Goal: Download file/media

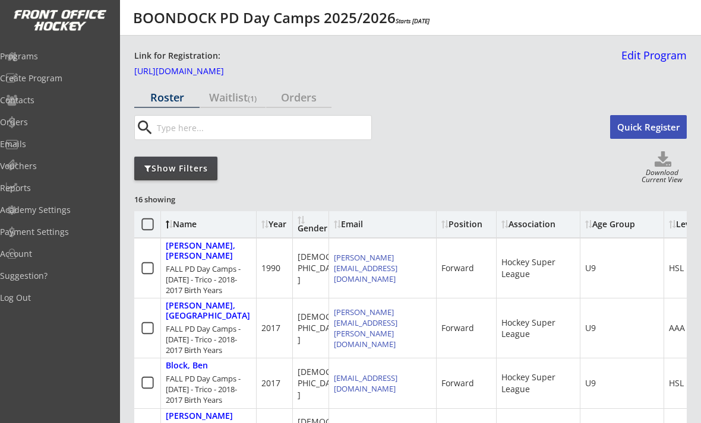
click at [43, 59] on div "Programs" at bounding box center [56, 56] width 113 height 8
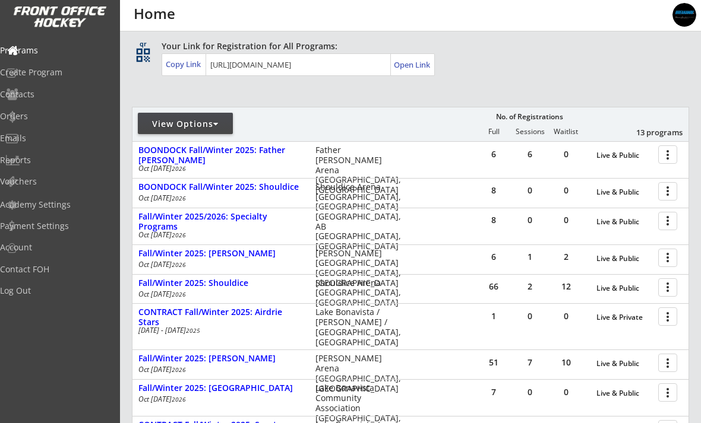
scroll to position [90, 0]
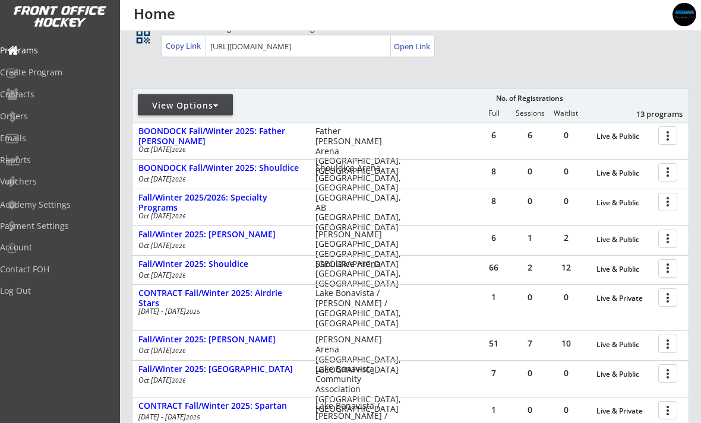
click at [695, 137] on div "REVENUE $ 118,638 Last 30 days REGISTRATIONS 199 Last 30 days CONTACTS 110 New …" at bounding box center [410, 305] width 581 height 729
click at [671, 137] on div at bounding box center [669, 135] width 21 height 21
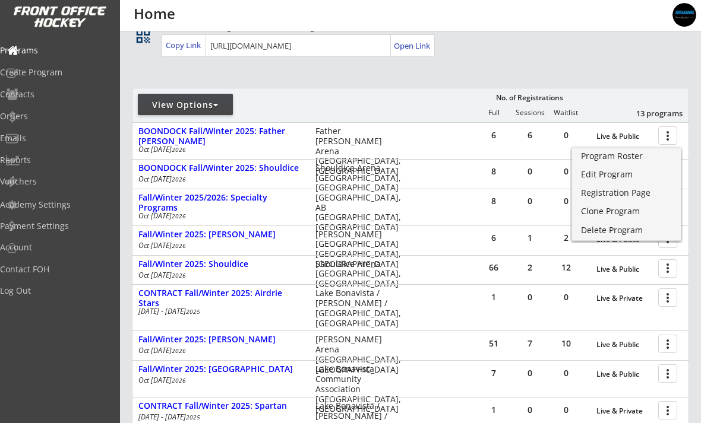
click at [562, 137] on div "0" at bounding box center [566, 135] width 36 height 8
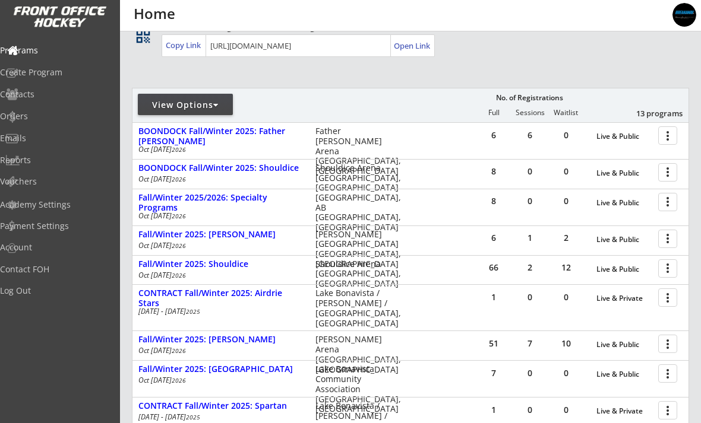
click at [275, 133] on div "BOONDOCK Fall/Winter 2025: Father David Bauer" at bounding box center [220, 137] width 165 height 20
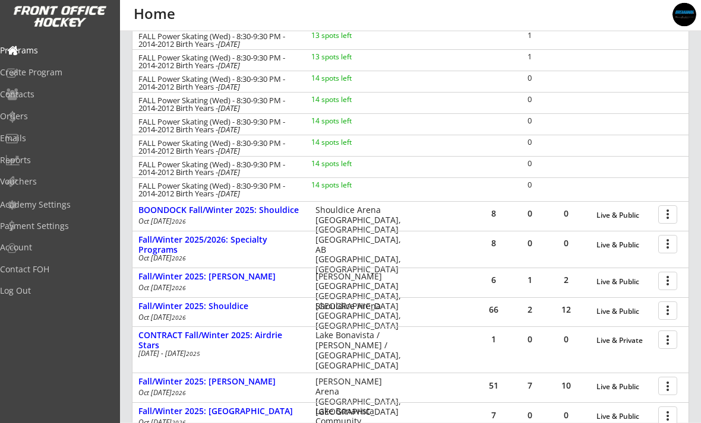
scroll to position [342, 0]
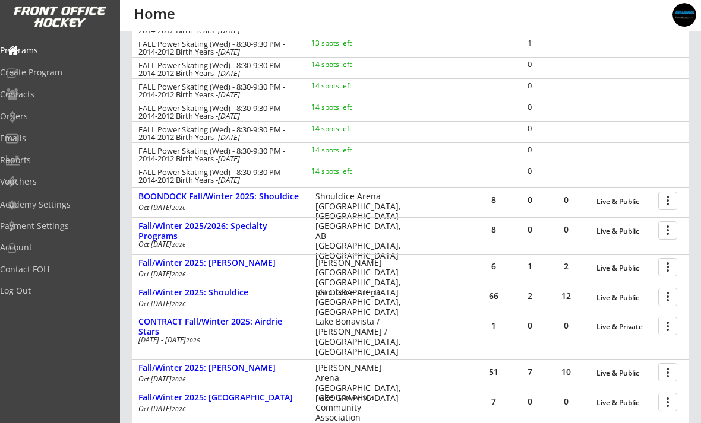
click at [282, 194] on div "BOONDOCK Fall/Winter 2025: Shouldice" at bounding box center [220, 197] width 165 height 10
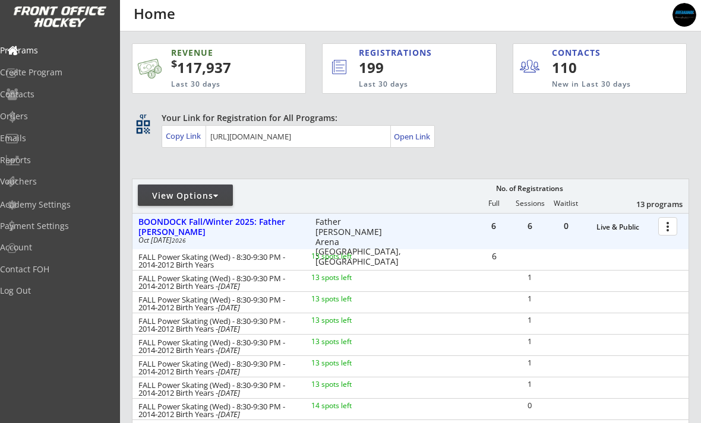
scroll to position [0, 0]
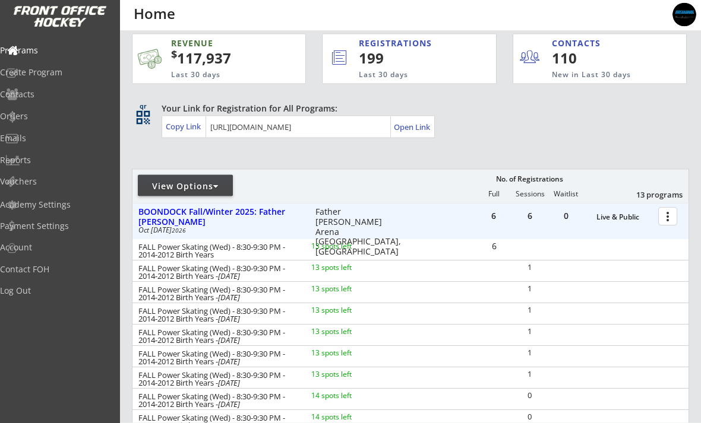
click at [165, 218] on div "BOONDOCK Fall/Winter 2025: Father David Bauer" at bounding box center [220, 218] width 165 height 20
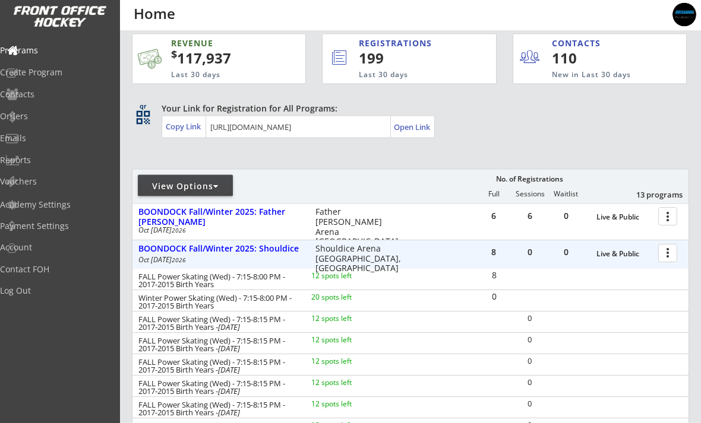
scroll to position [10, 0]
click at [153, 252] on div "BOONDOCK Fall/Winter 2025: Shouldice" at bounding box center [220, 249] width 165 height 10
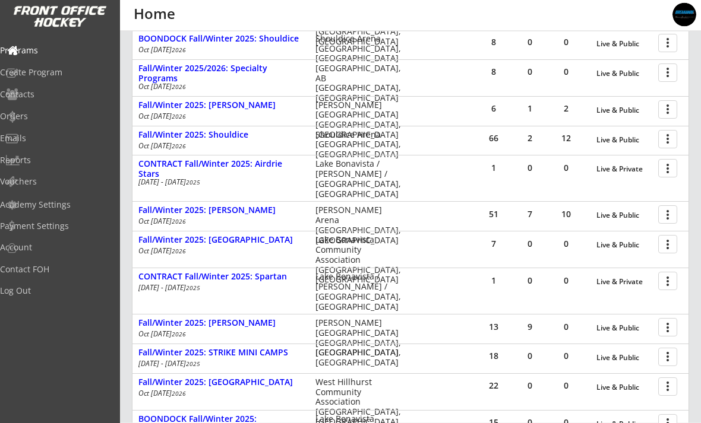
scroll to position [220, 0]
click at [664, 144] on div at bounding box center [669, 138] width 21 height 21
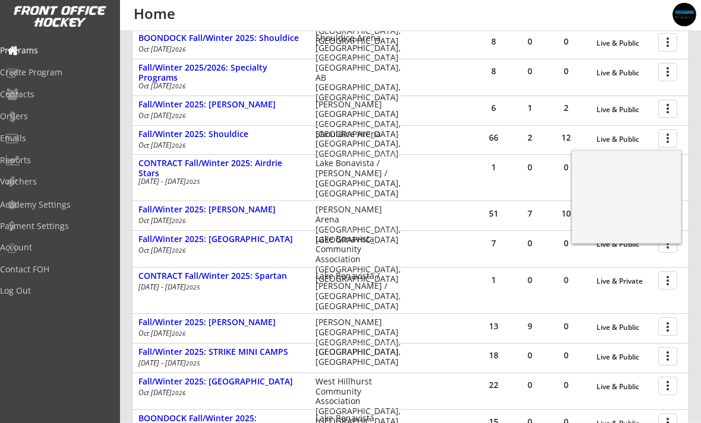
scroll to position [221, 0]
click at [629, 160] on div "Program Roster" at bounding box center [626, 159] width 91 height 8
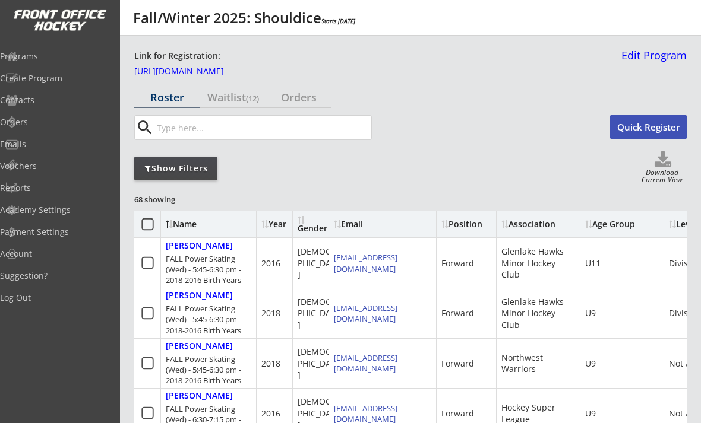
click at [156, 169] on div "Show Filters" at bounding box center [175, 169] width 83 height 12
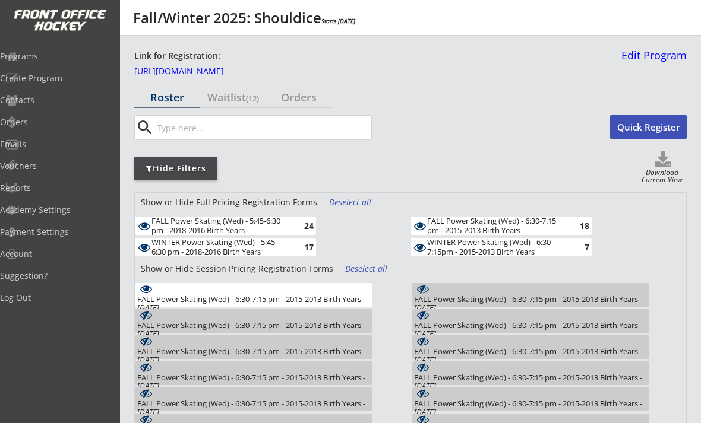
click at [356, 284] on div "FALL Power Skating (Wed) - 6:30-7:15 pm - 2015-2013 Birth Years - Oct 1, 2025 2" at bounding box center [254, 295] width 238 height 24
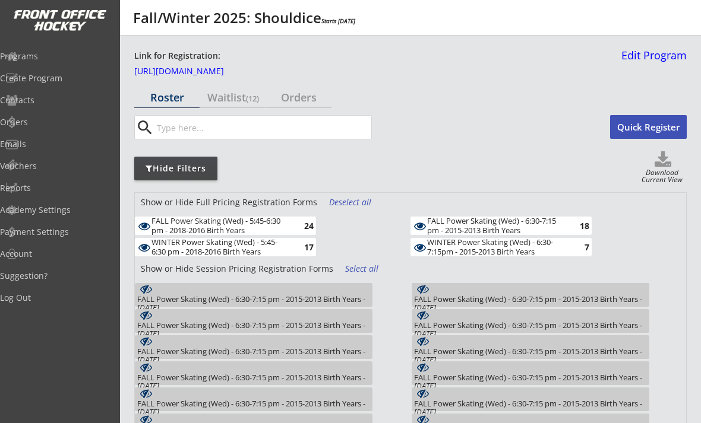
click at [367, 272] on div "Select all" at bounding box center [367, 269] width 44 height 12
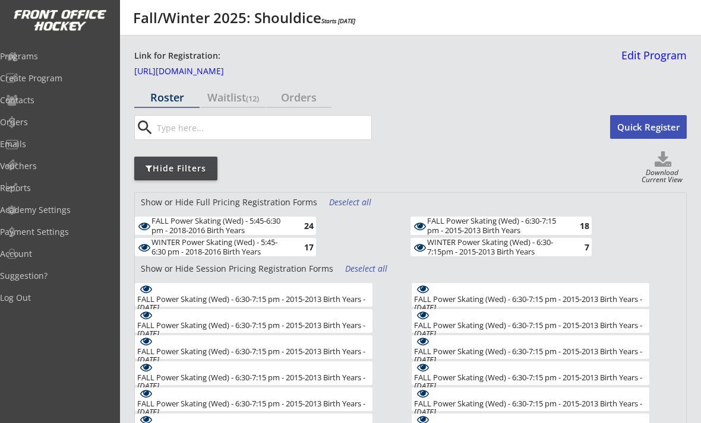
click at [365, 267] on div "Deselect all" at bounding box center [367, 269] width 44 height 12
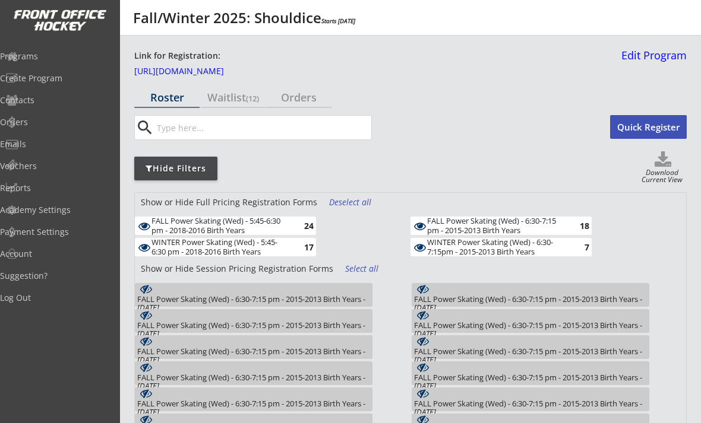
click at [349, 201] on div "Deselect all" at bounding box center [351, 203] width 44 height 12
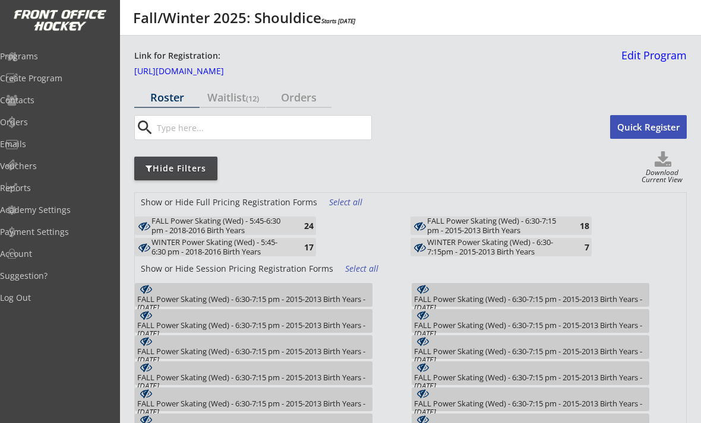
click at [306, 229] on div "24" at bounding box center [302, 226] width 24 height 9
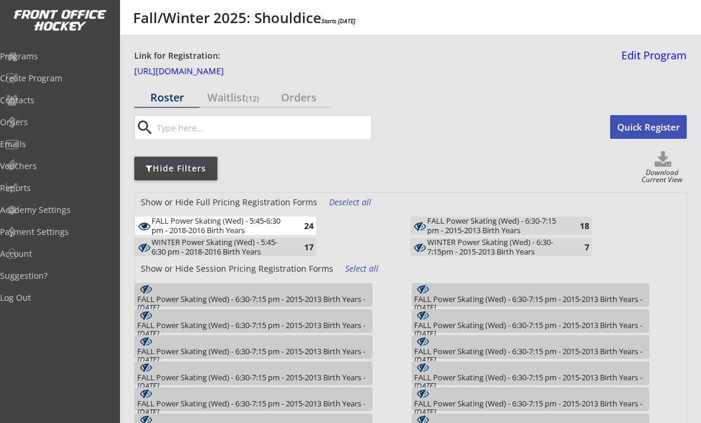
click at [666, 166] on use at bounding box center [663, 158] width 17 height 15
select select ""Player Info""
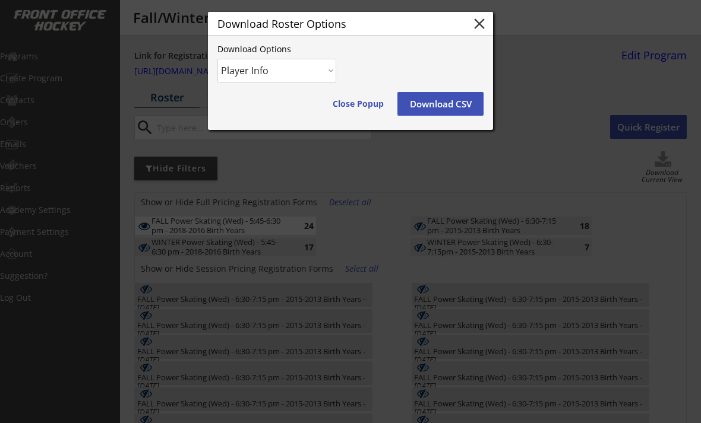
click at [457, 102] on button "Download CSV" at bounding box center [440, 104] width 86 height 24
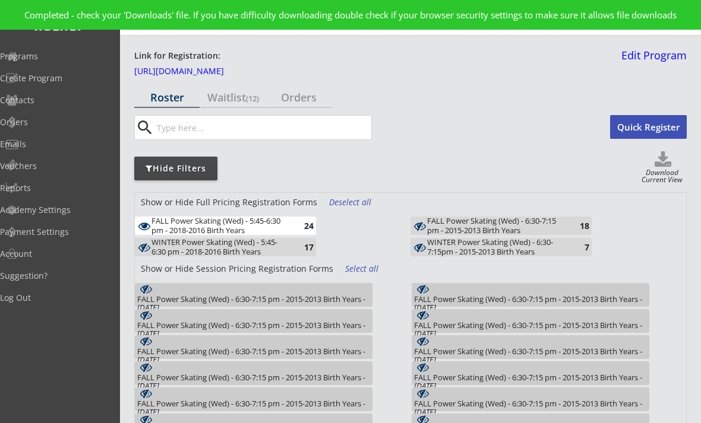
click at [298, 227] on div "24" at bounding box center [302, 226] width 24 height 9
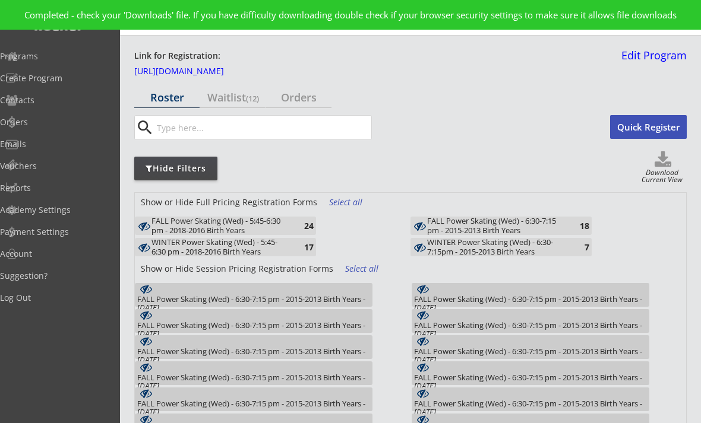
click at [487, 226] on div "FALL Power Skating (Wed) - 6:30-7:15 pm - 2015-2013 Birth Years" at bounding box center [496, 226] width 138 height 18
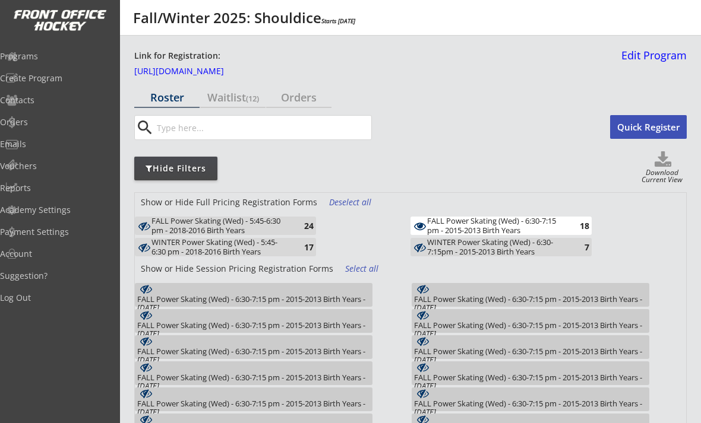
click at [660, 176] on div "Download Current View" at bounding box center [661, 177] width 49 height 16
click at [663, 165] on use at bounding box center [663, 158] width 17 height 15
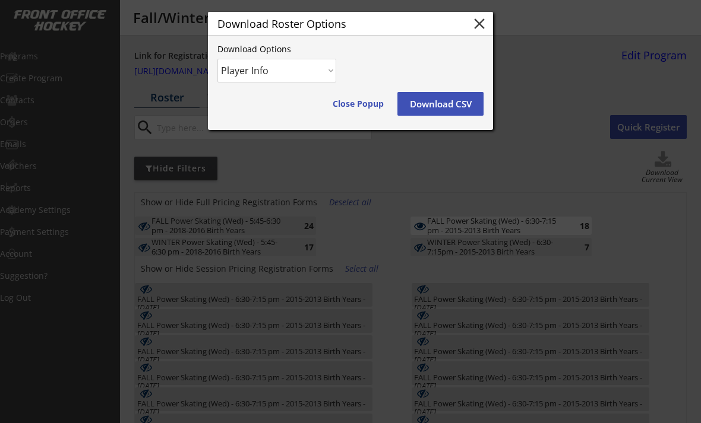
click at [442, 107] on button "Download CSV" at bounding box center [440, 104] width 86 height 24
